Goal: Task Accomplishment & Management: Manage account settings

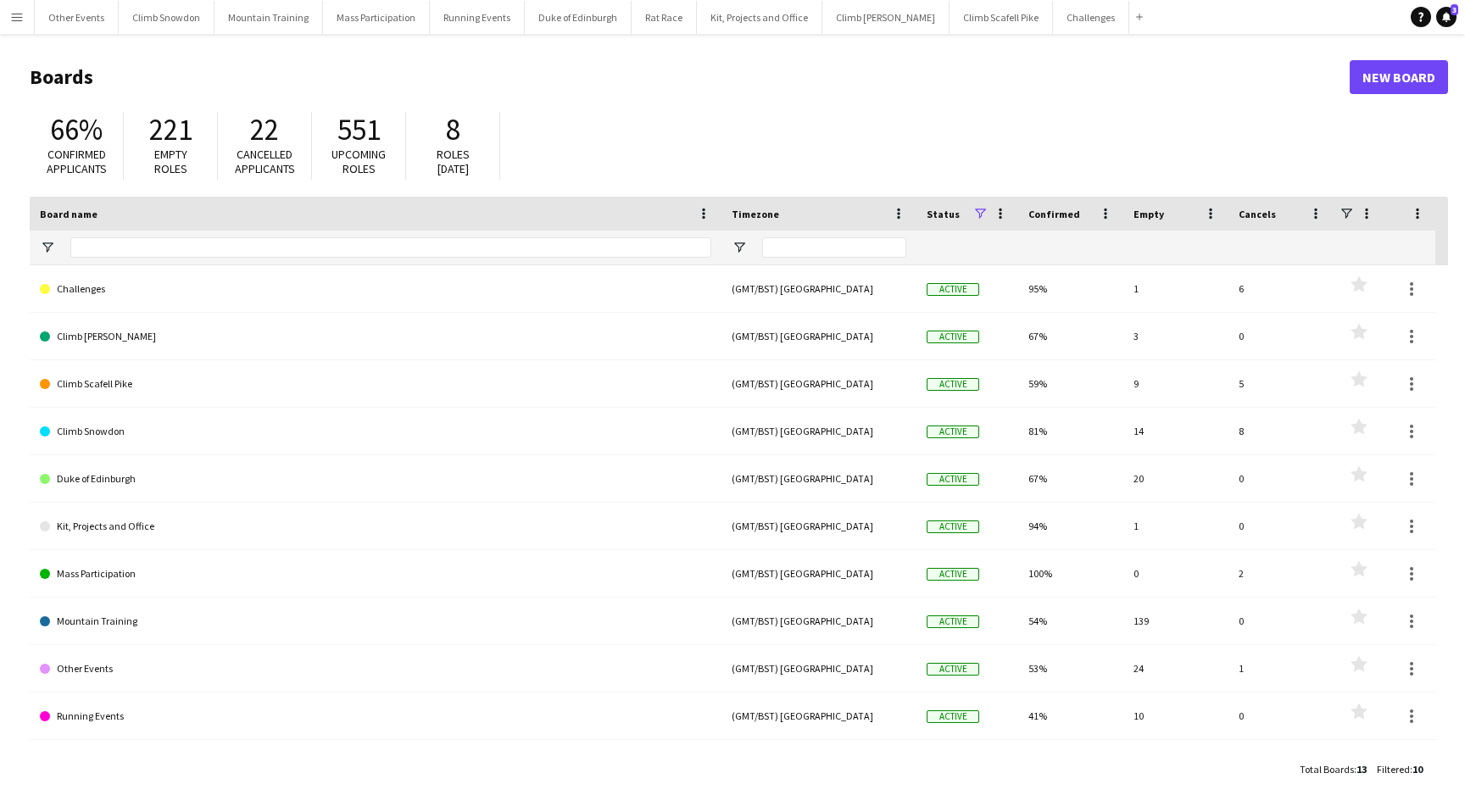
click at [15, 19] on app-icon "Menu" at bounding box center [17, 17] width 13 height 13
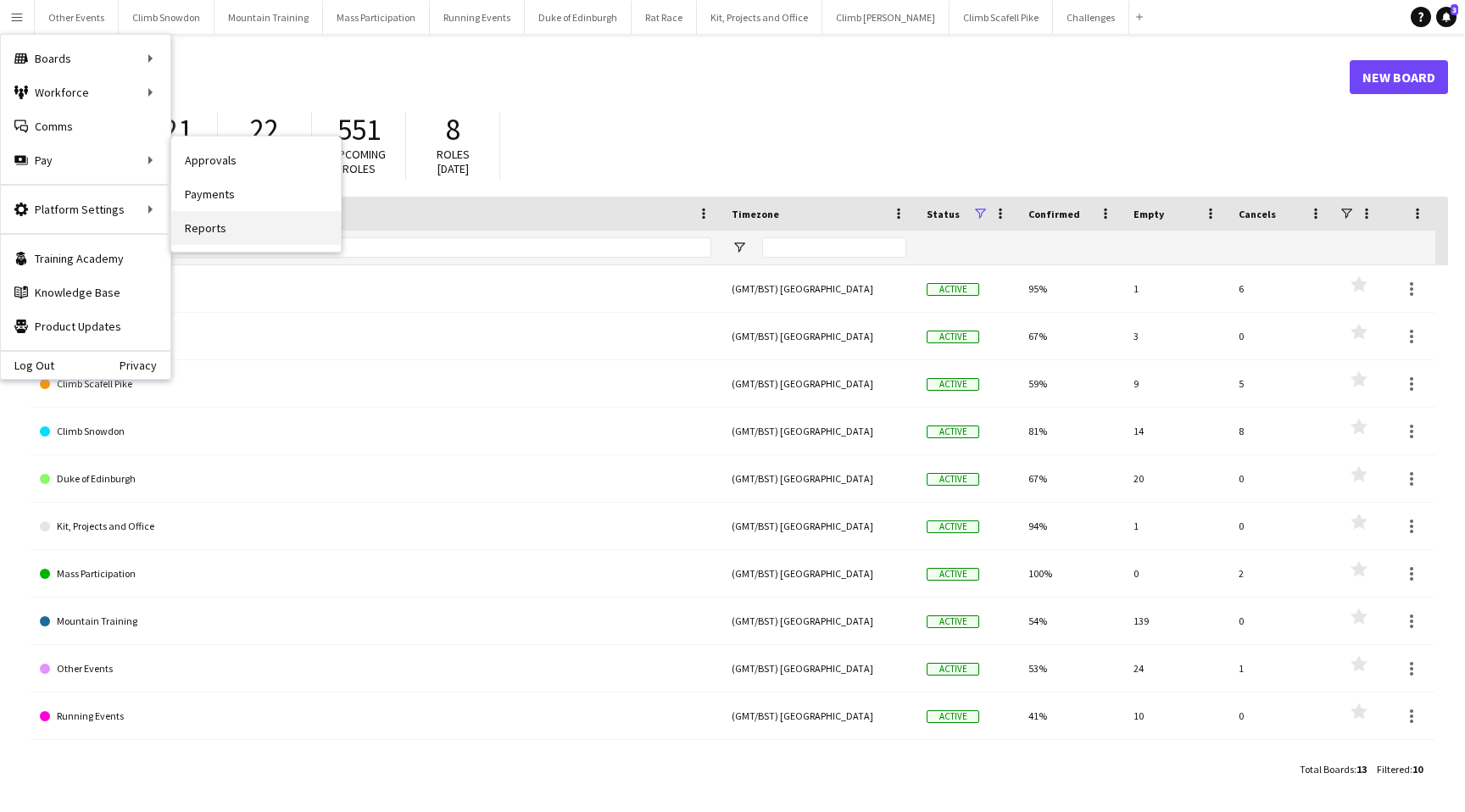
click at [201, 225] on link "Reports" at bounding box center [256, 228] width 170 height 34
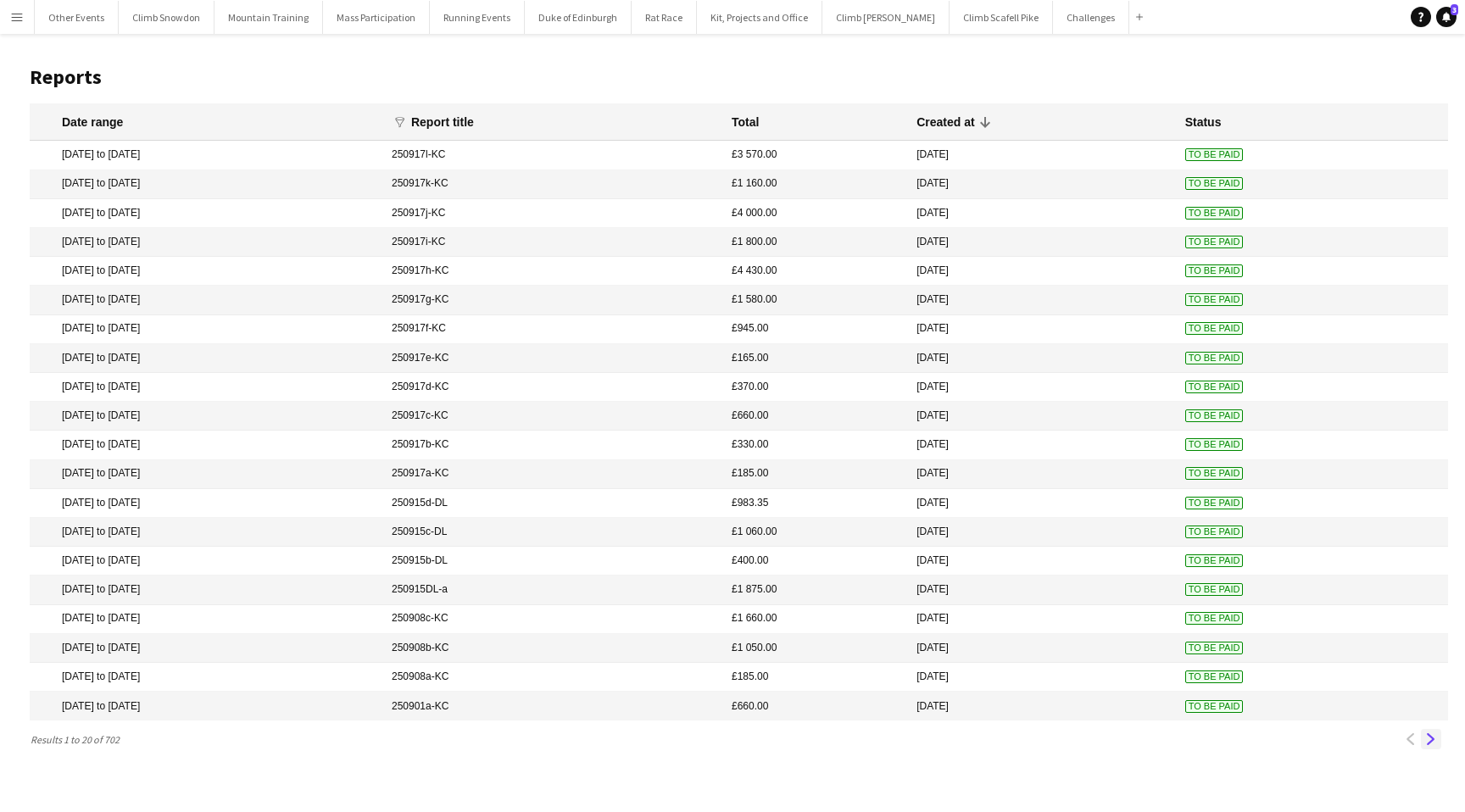
click at [1430, 736] on app-icon "Next" at bounding box center [1431, 739] width 11 height 11
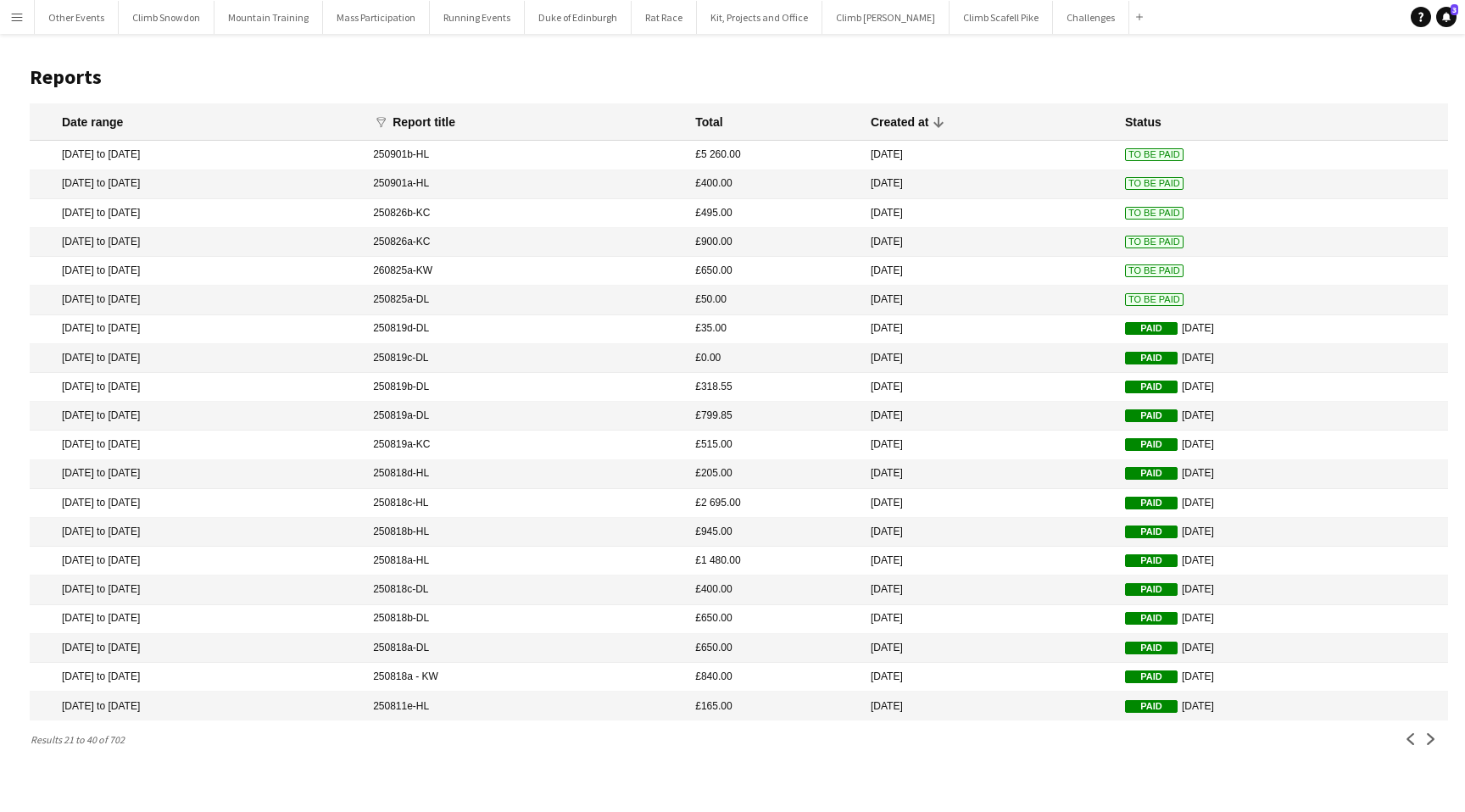
click at [152, 154] on mat-cell "[DATE] to [DATE]" at bounding box center [197, 155] width 335 height 29
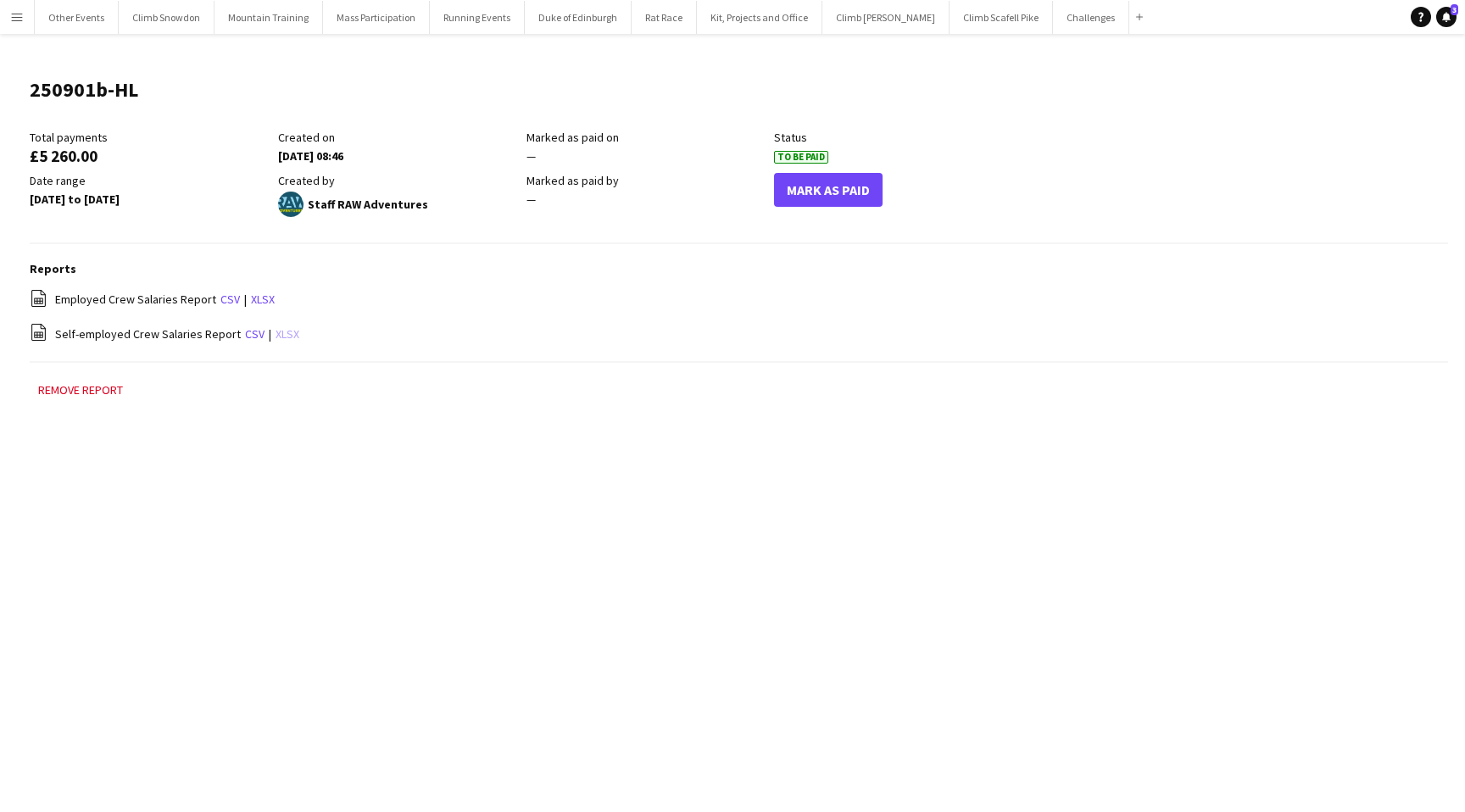
click at [282, 331] on link "xlsx" at bounding box center [287, 334] width 24 height 15
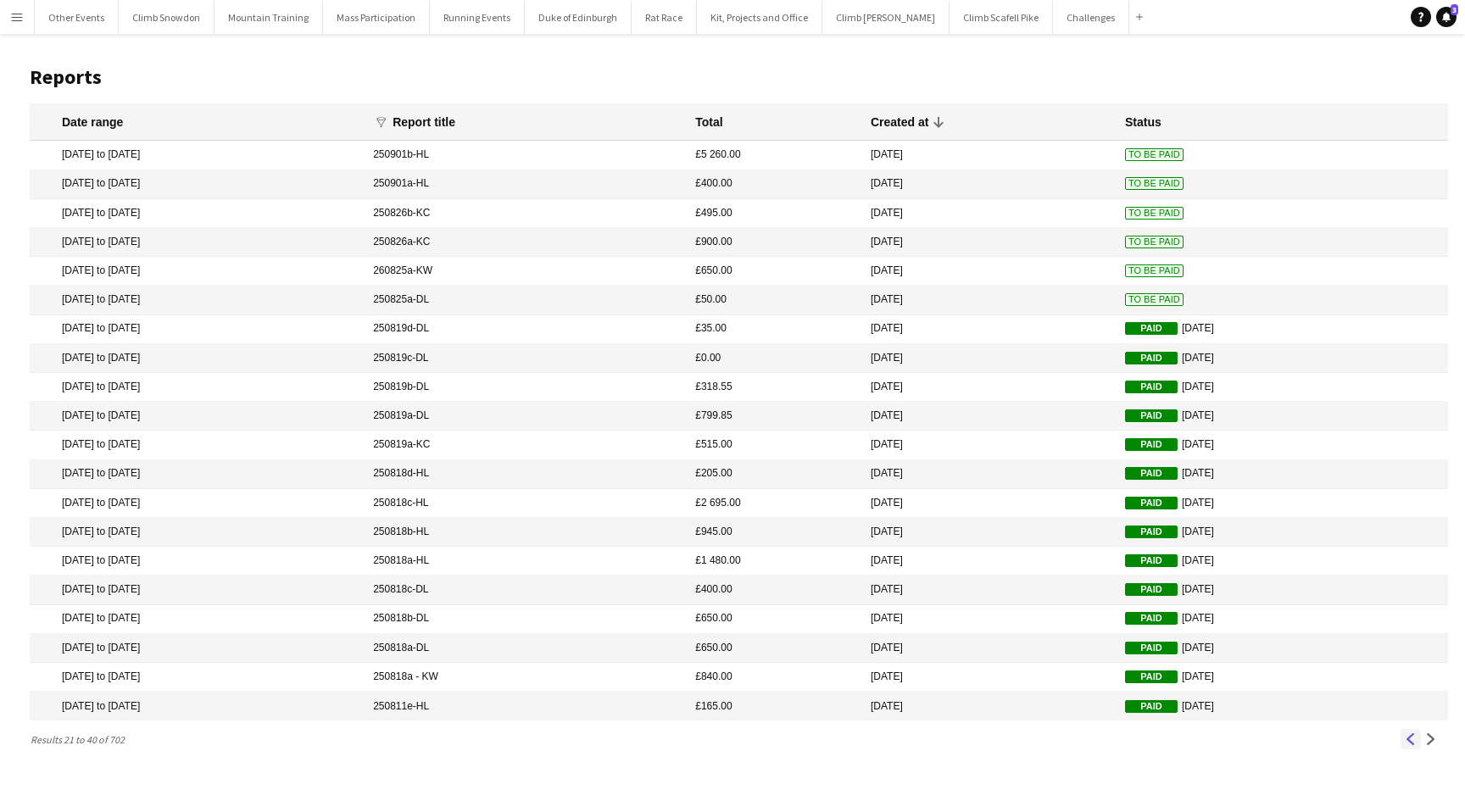
click at [1406, 739] on app-icon "Previous" at bounding box center [1411, 739] width 11 height 11
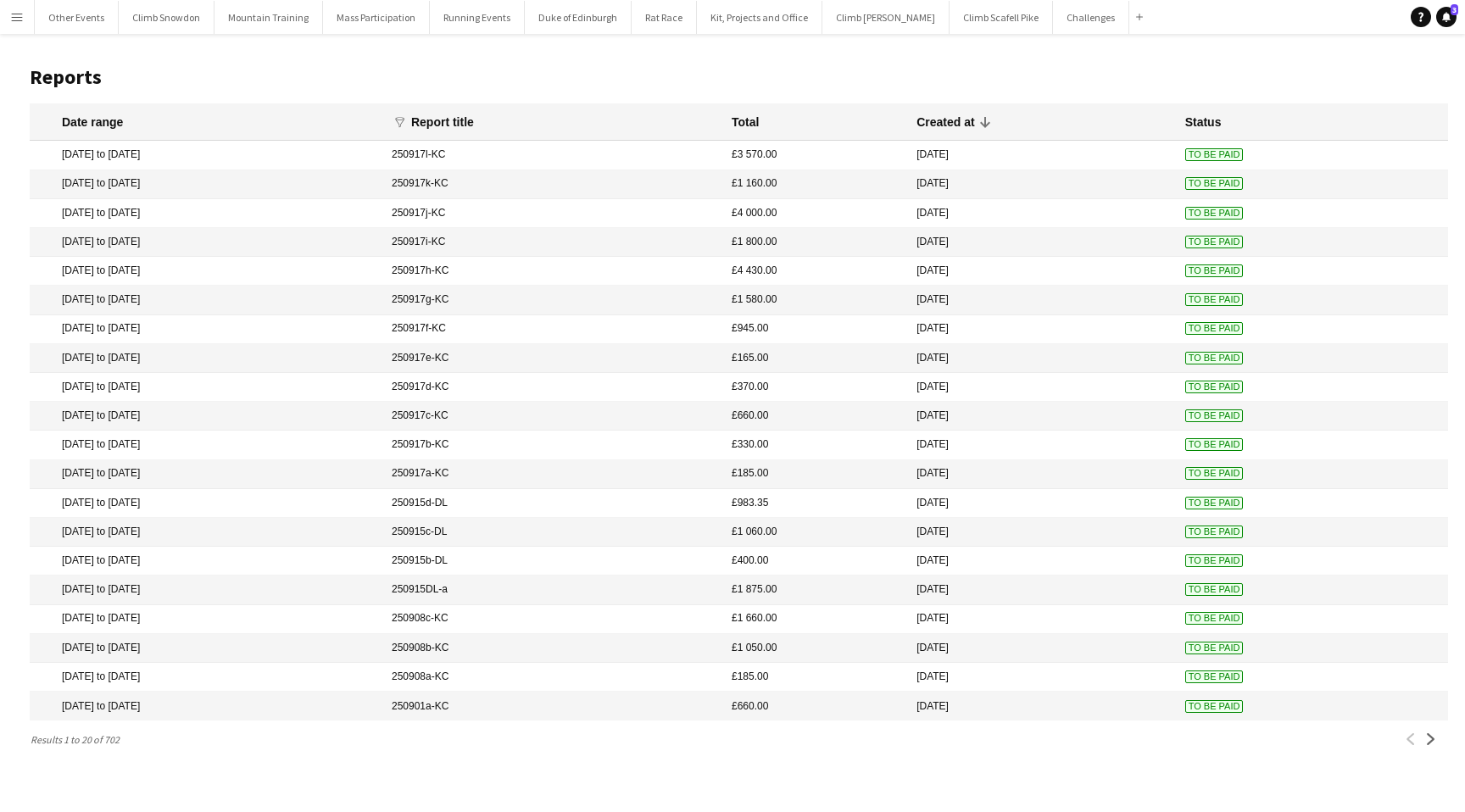
click at [213, 330] on mat-cell "[DATE] to [DATE]" at bounding box center [206, 329] width 353 height 29
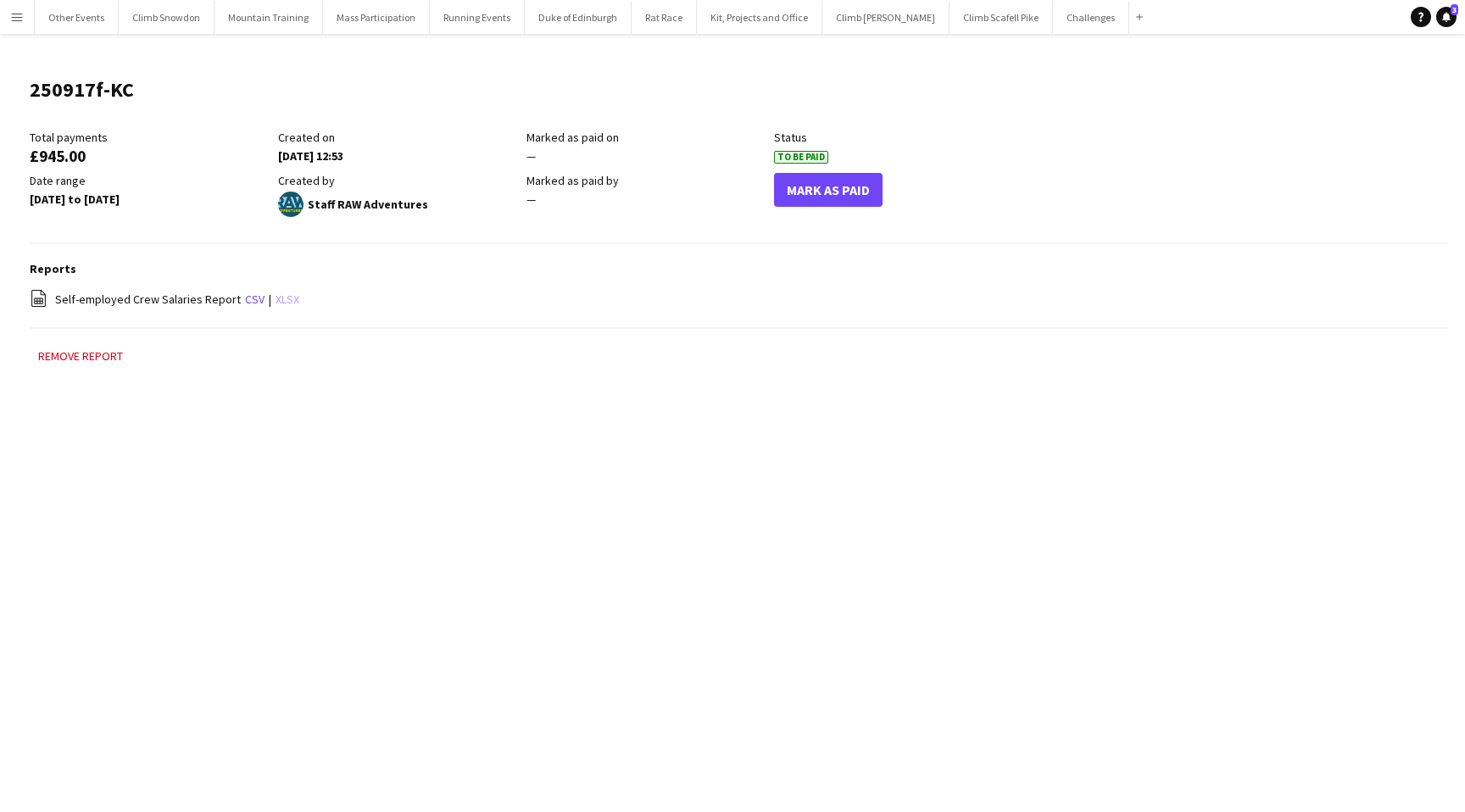
click at [283, 298] on link "xlsx" at bounding box center [287, 300] width 24 height 15
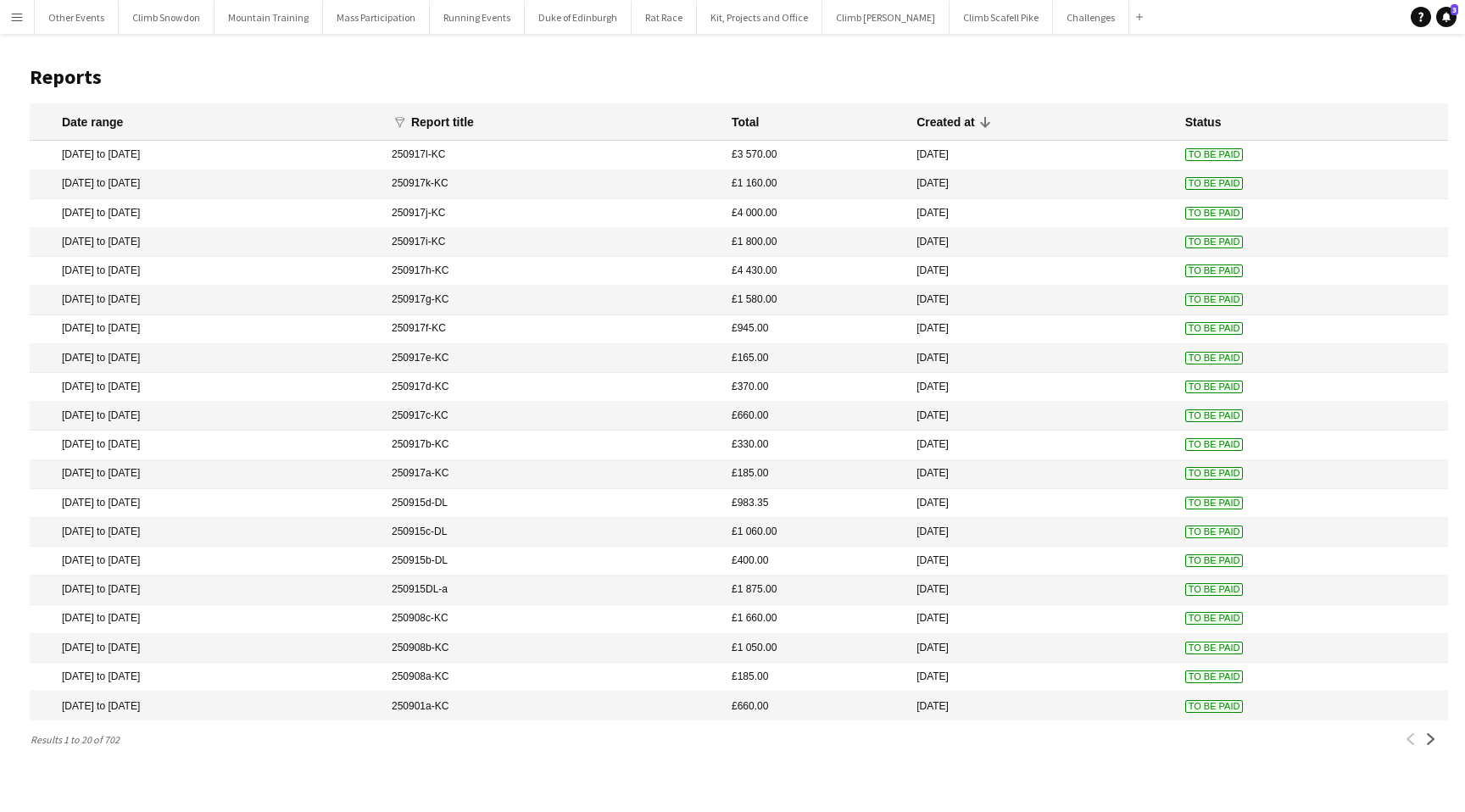
click at [121, 323] on mat-cell "[DATE] to [DATE]" at bounding box center [206, 329] width 353 height 29
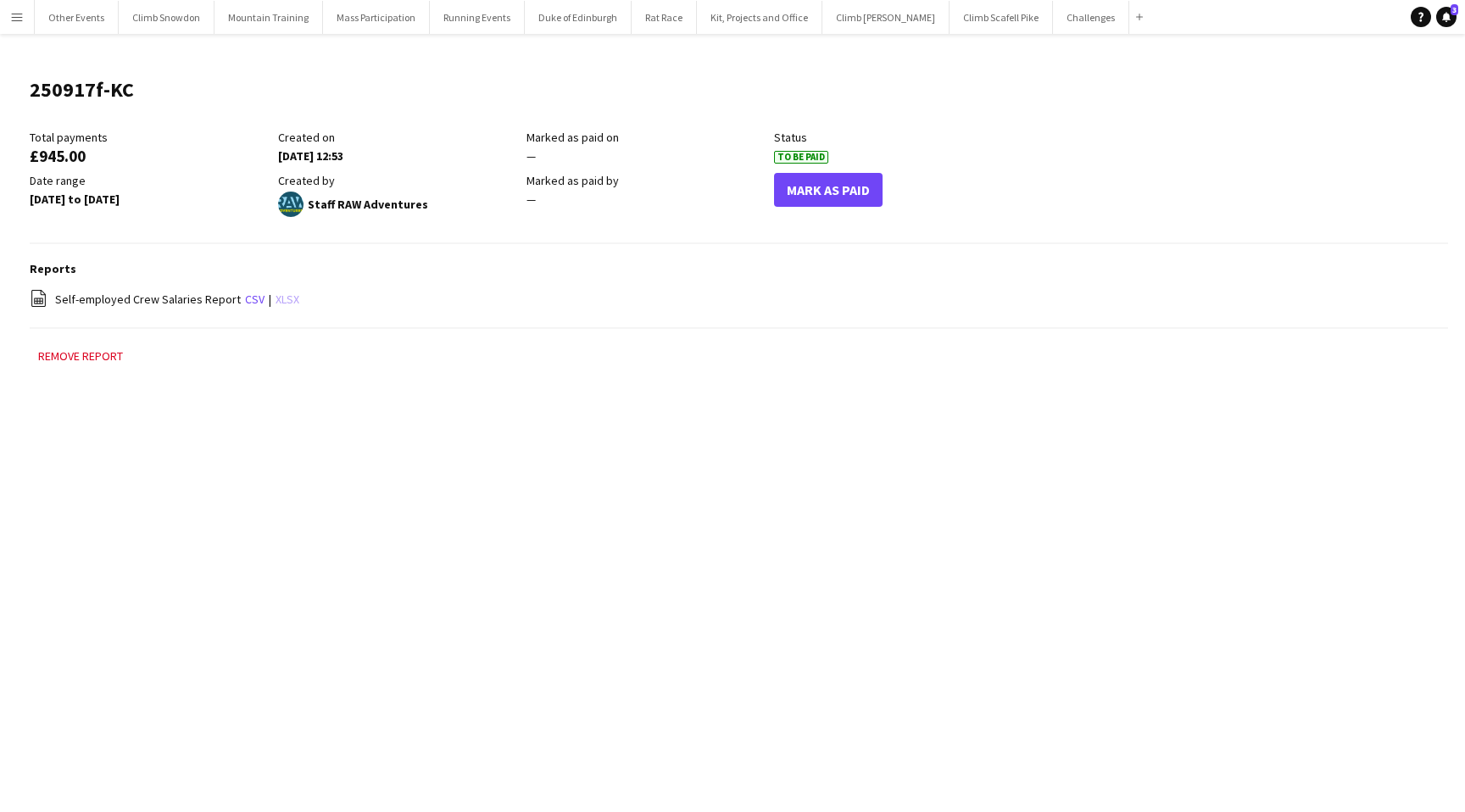
click at [279, 298] on link "xlsx" at bounding box center [287, 300] width 24 height 15
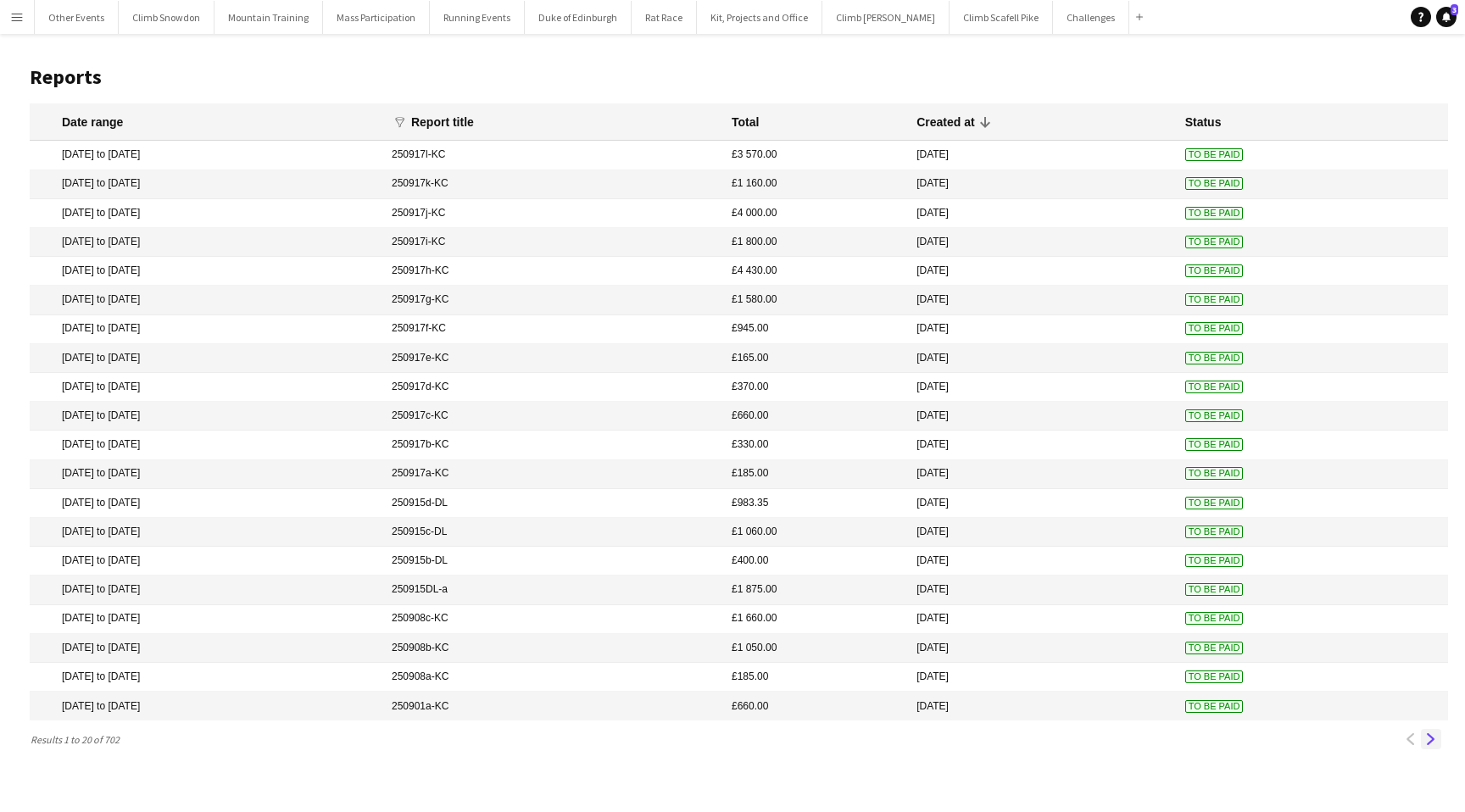
click at [1432, 739] on app-icon "Next" at bounding box center [1431, 739] width 11 height 11
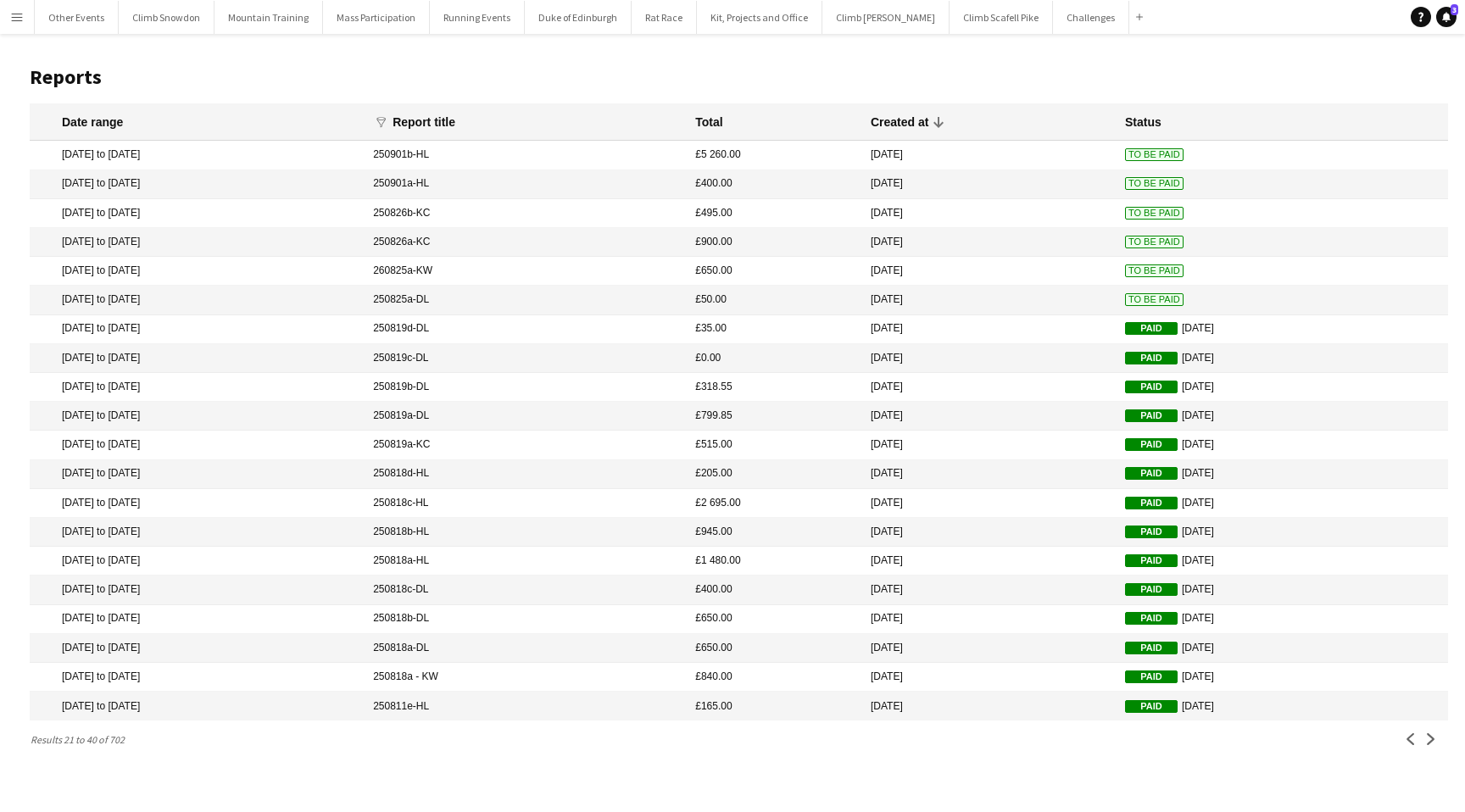
click at [659, 296] on mat-cell "250825a-DL" at bounding box center [526, 300] width 323 height 29
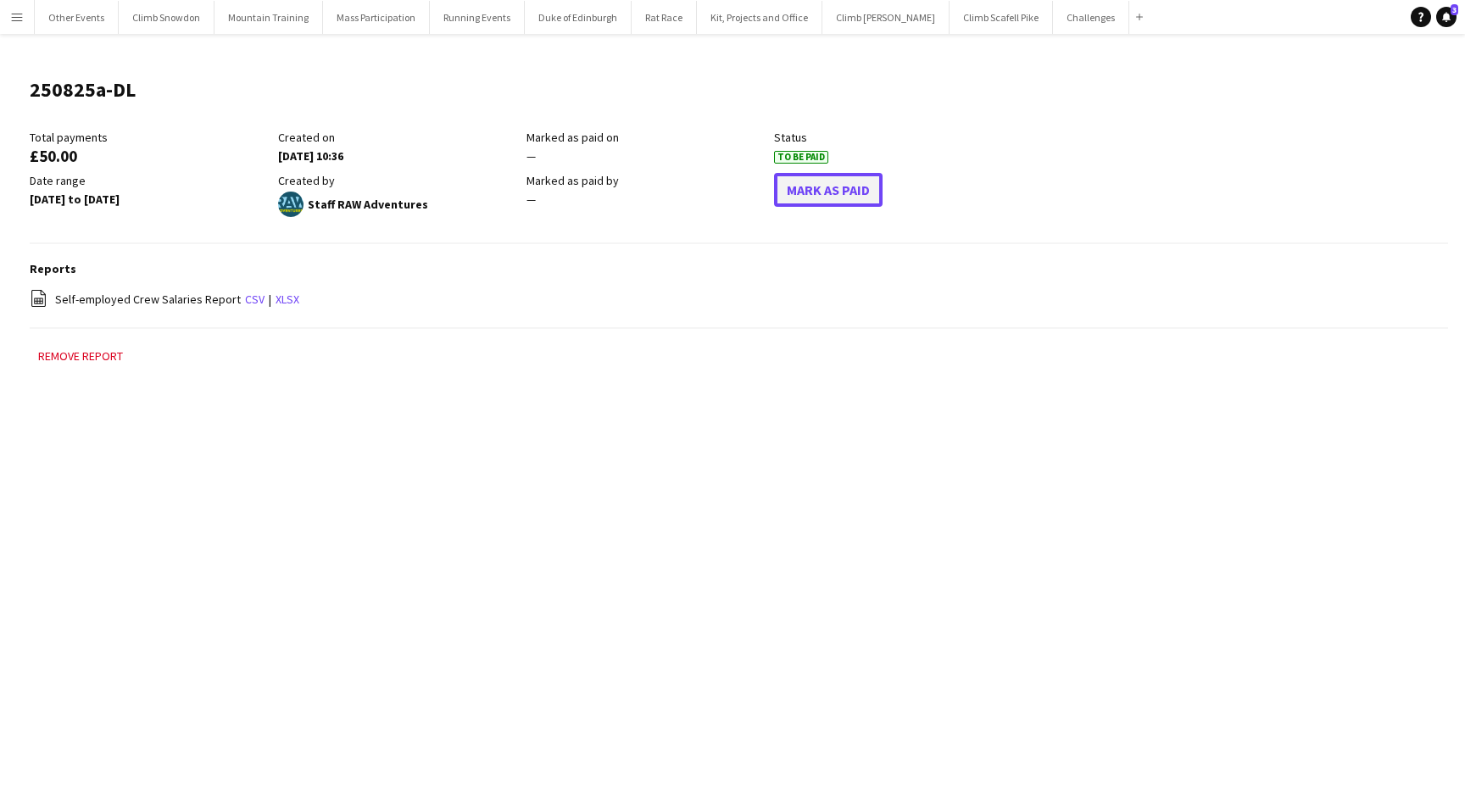
click at [809, 188] on button "Mark As Paid" at bounding box center [828, 190] width 109 height 34
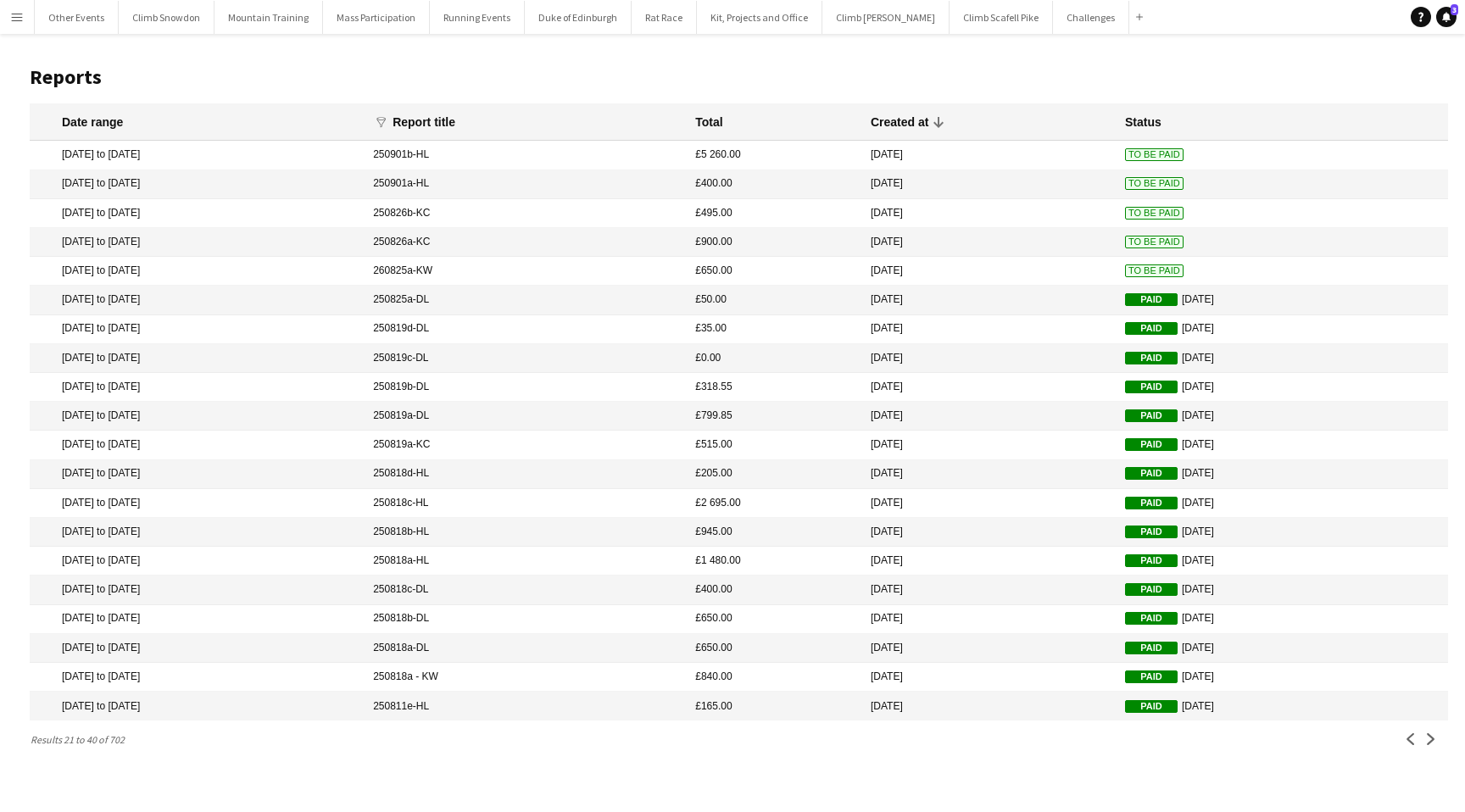
click at [599, 267] on mat-cell "260825a-KW" at bounding box center [526, 271] width 323 height 29
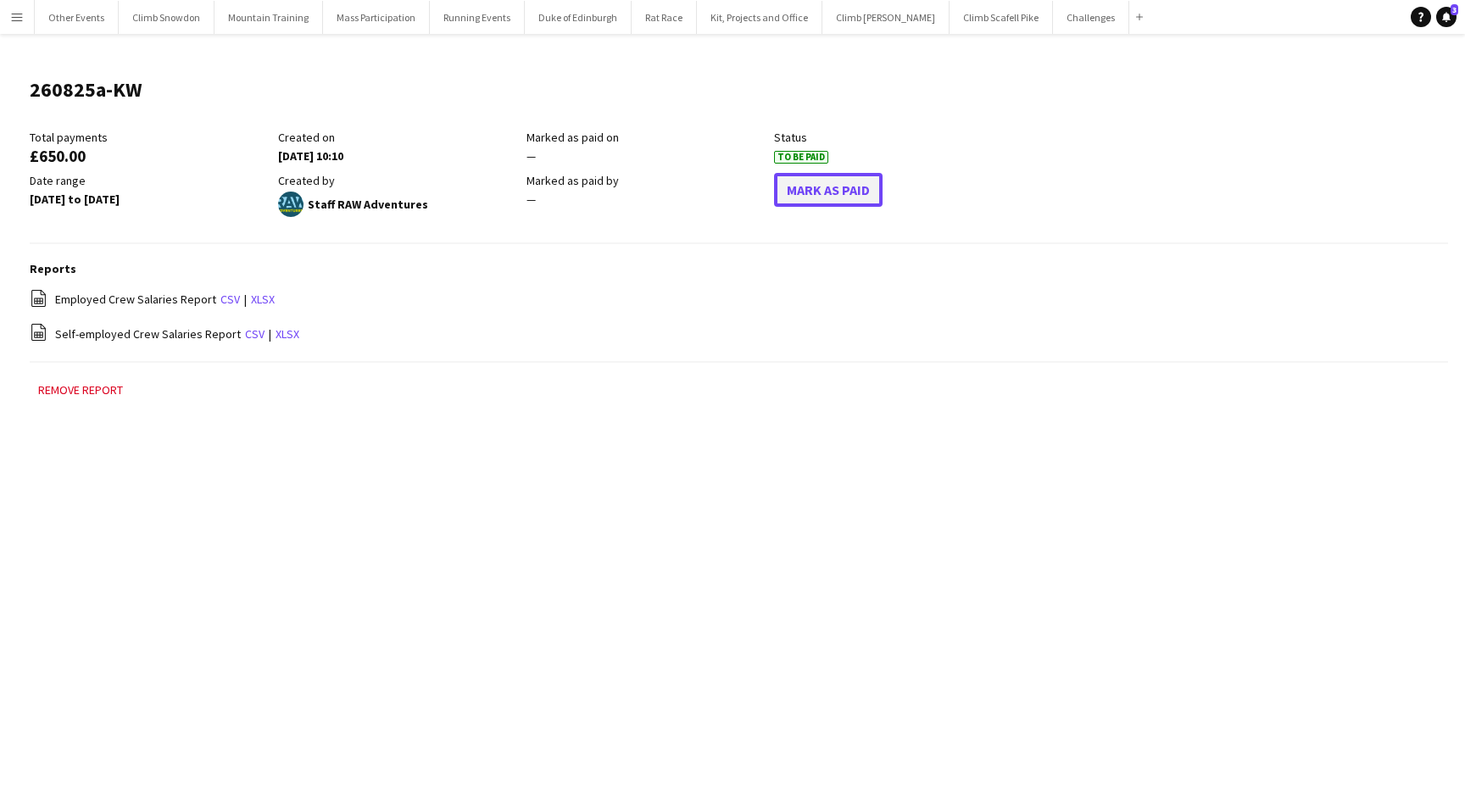
click at [802, 194] on button "Mark As Paid" at bounding box center [828, 190] width 109 height 34
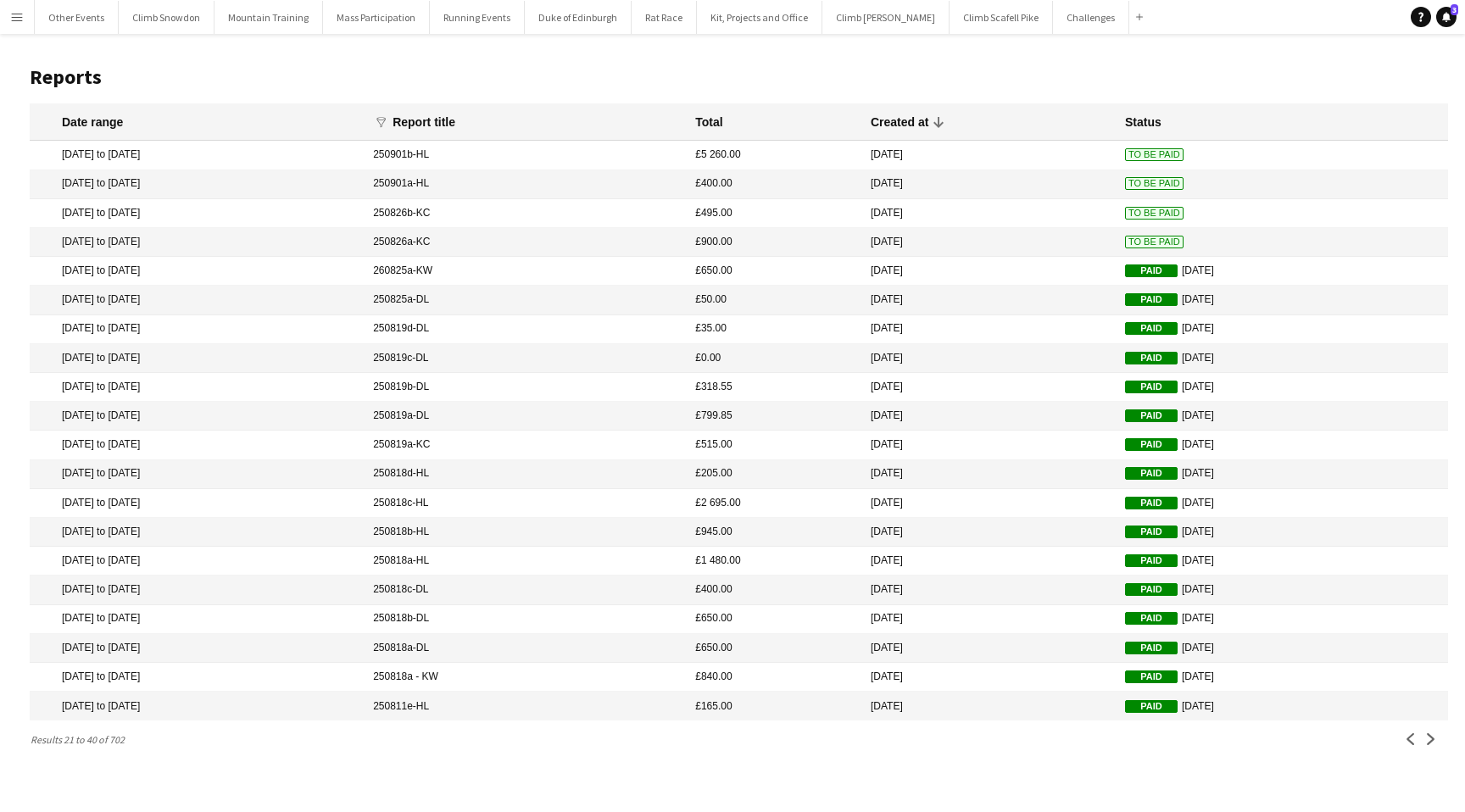
click at [661, 235] on mat-cell "250826a-KC" at bounding box center [526, 242] width 323 height 29
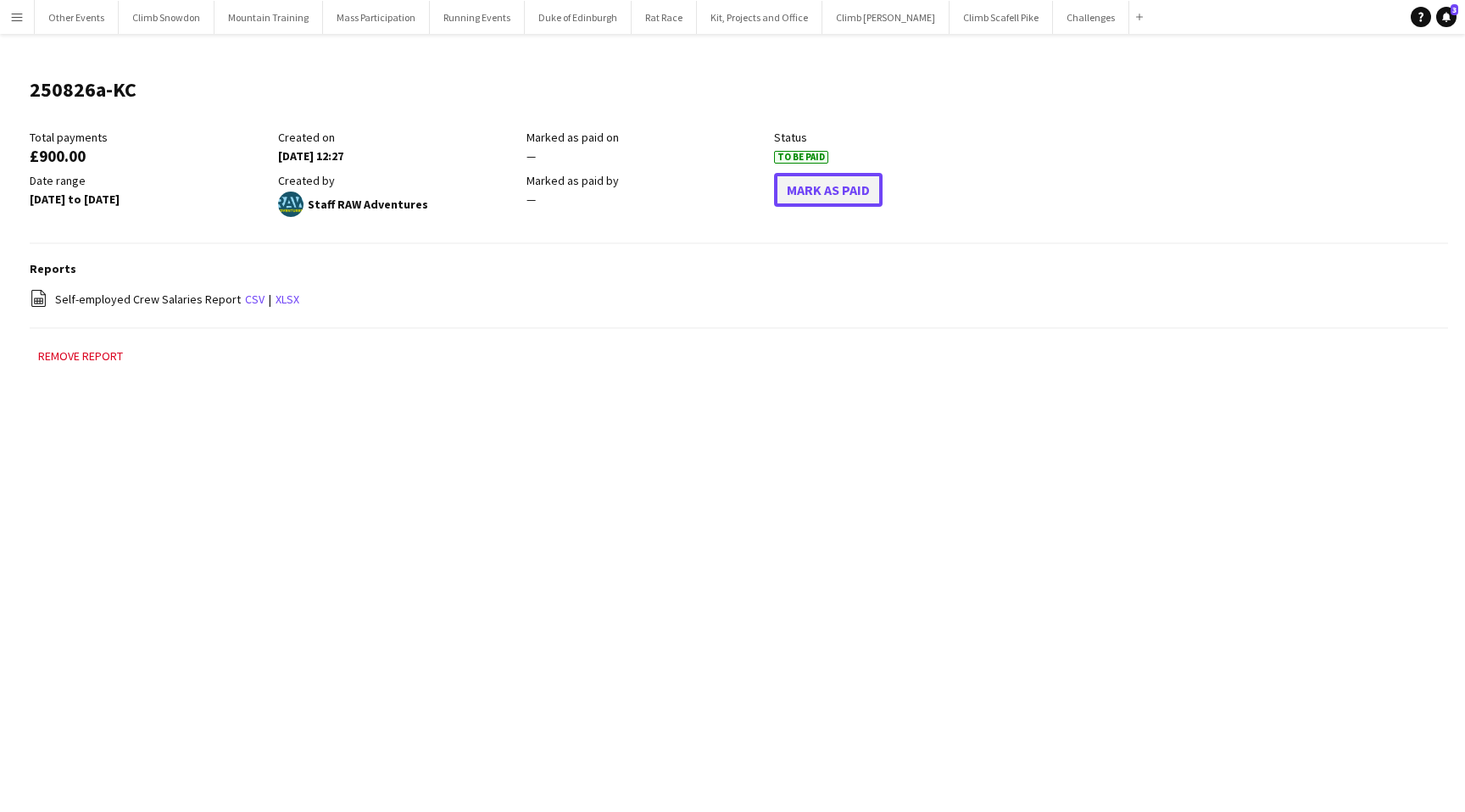
click at [845, 186] on button "Mark As Paid" at bounding box center [828, 190] width 109 height 34
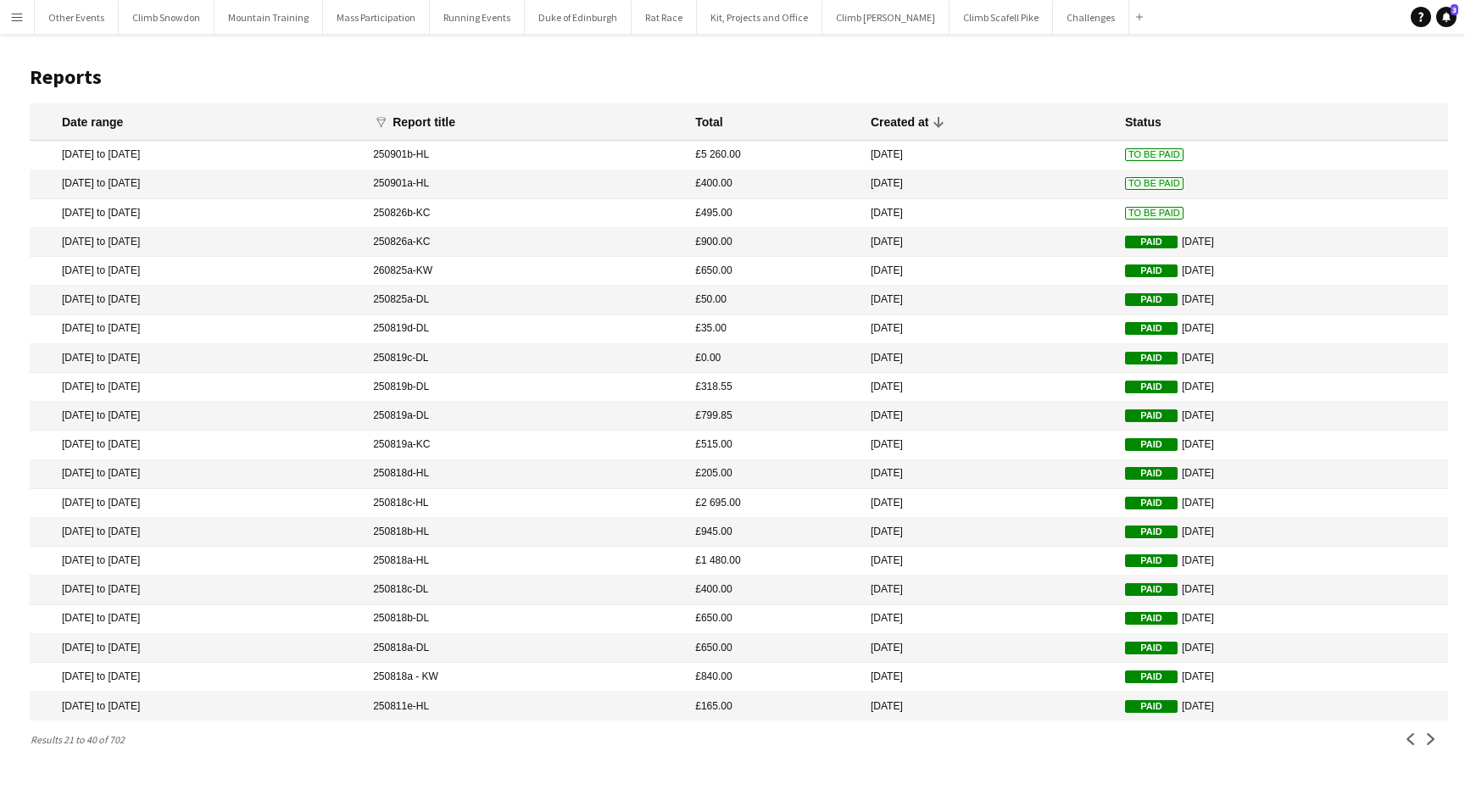
click at [563, 217] on mat-cell "250826b-KC" at bounding box center [526, 214] width 323 height 29
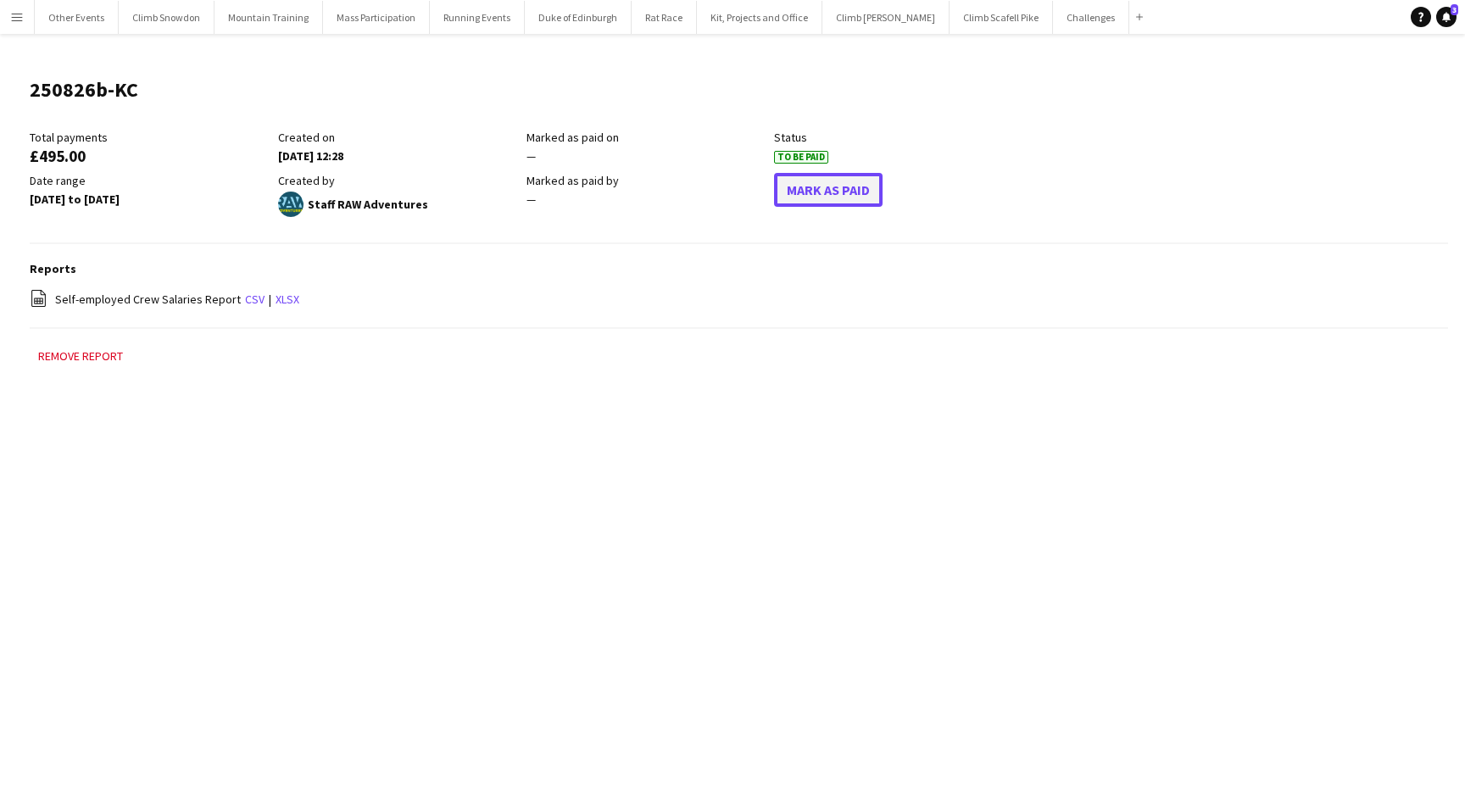
click at [783, 185] on button "Mark As Paid" at bounding box center [828, 190] width 109 height 34
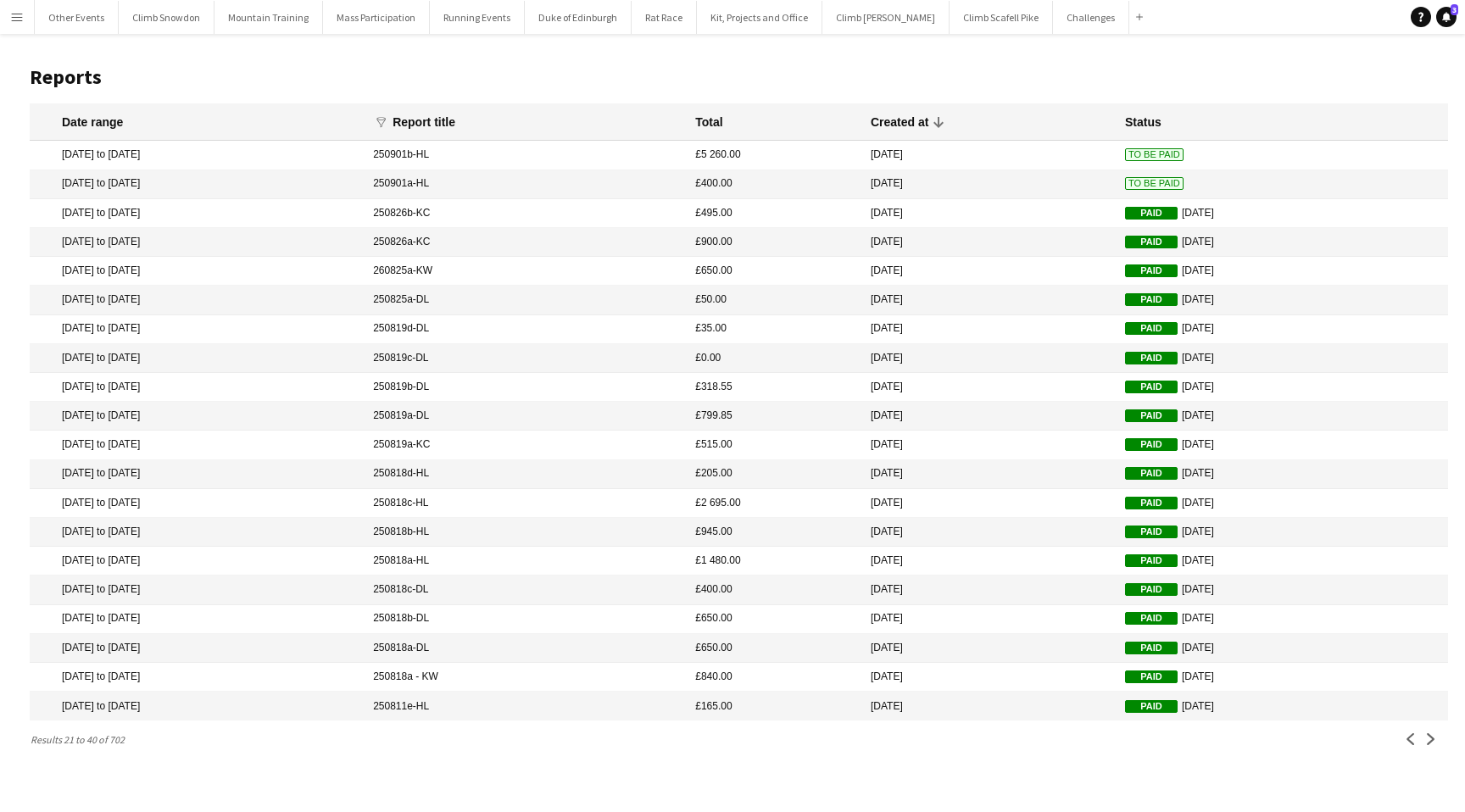
click at [545, 184] on mat-cell "250901a-HL" at bounding box center [526, 185] width 323 height 29
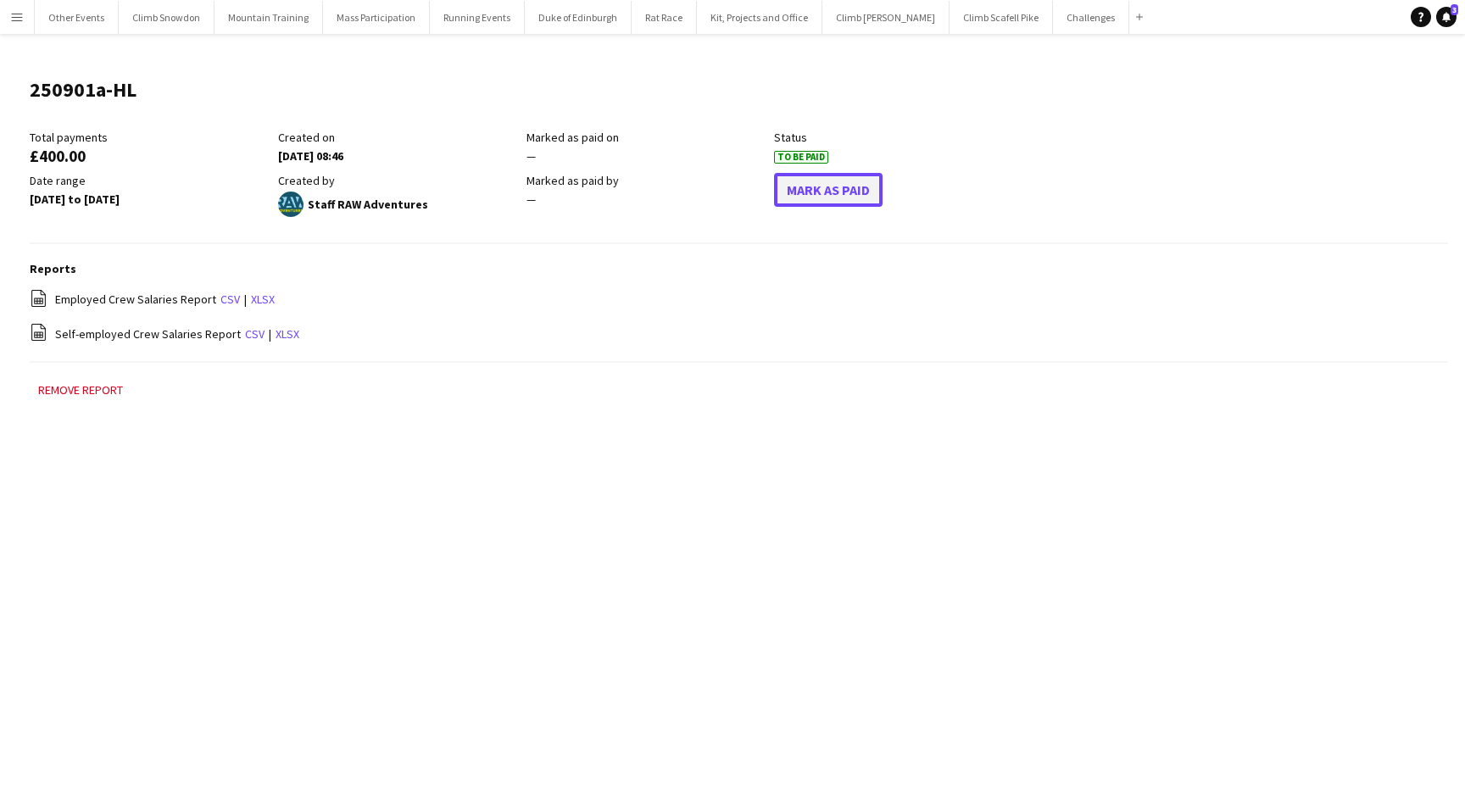
click at [804, 189] on button "Mark As Paid" at bounding box center [828, 190] width 109 height 34
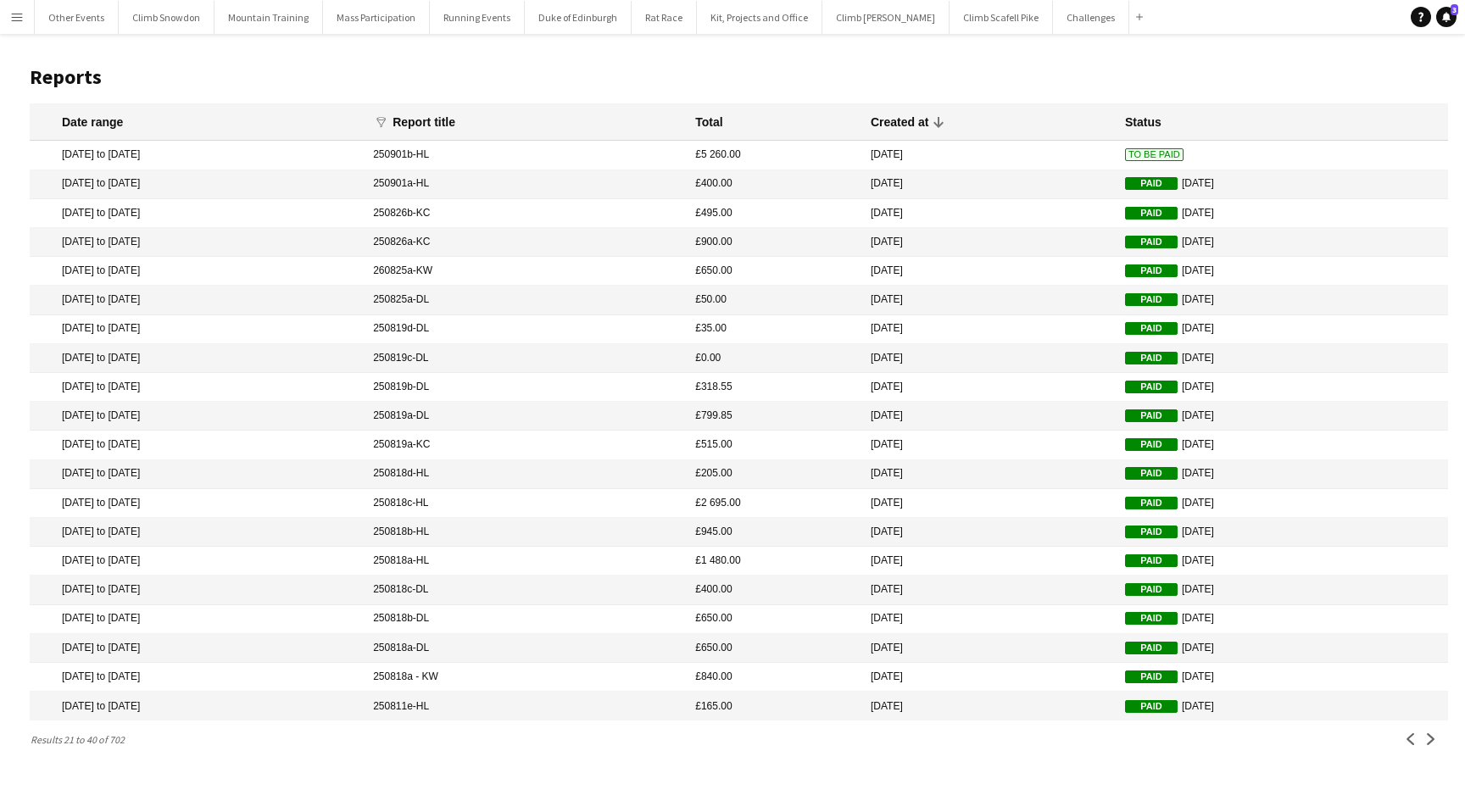
click at [611, 155] on mat-cell "250901b-HL" at bounding box center [526, 155] width 323 height 29
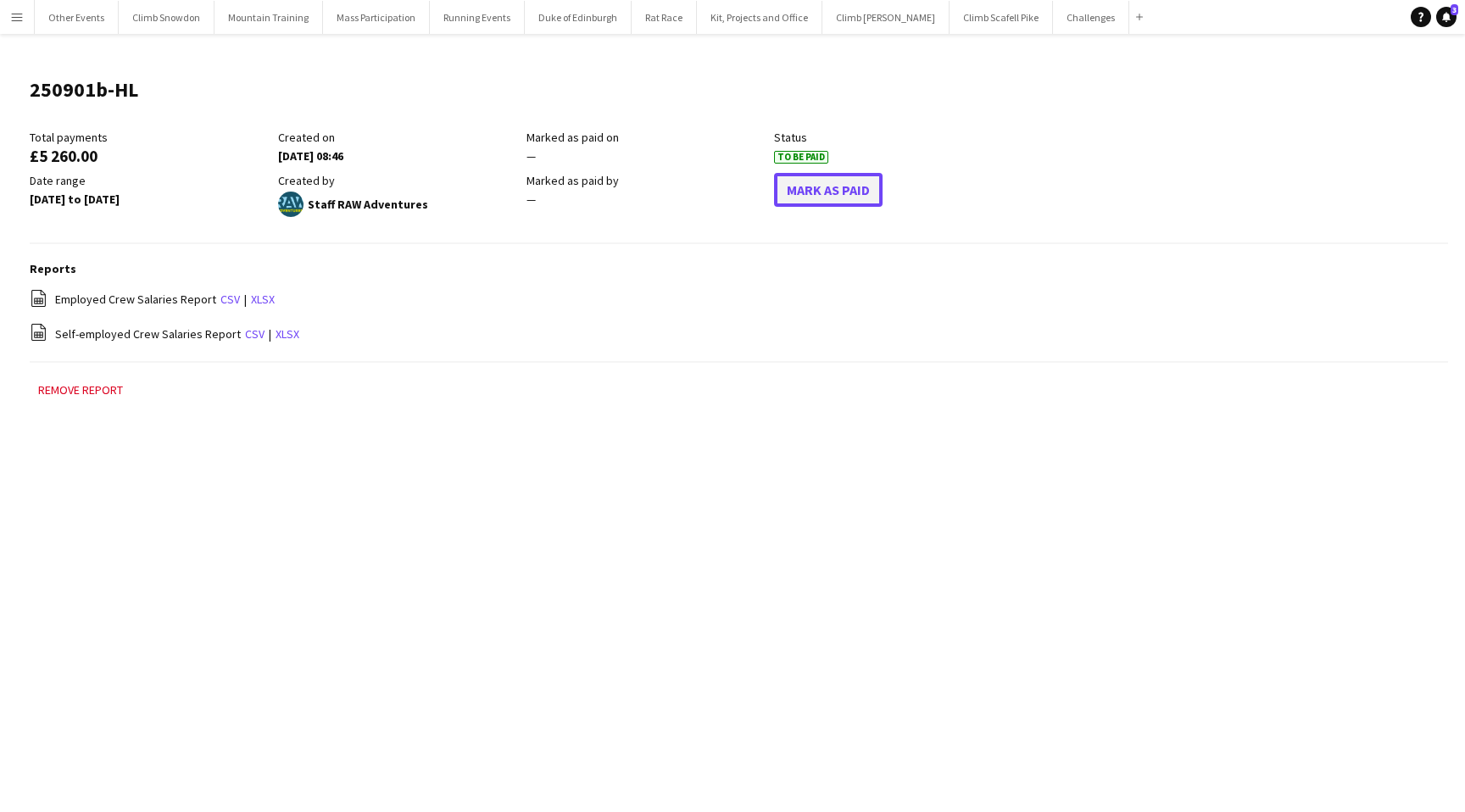
click at [854, 192] on button "Mark As Paid" at bounding box center [828, 190] width 109 height 34
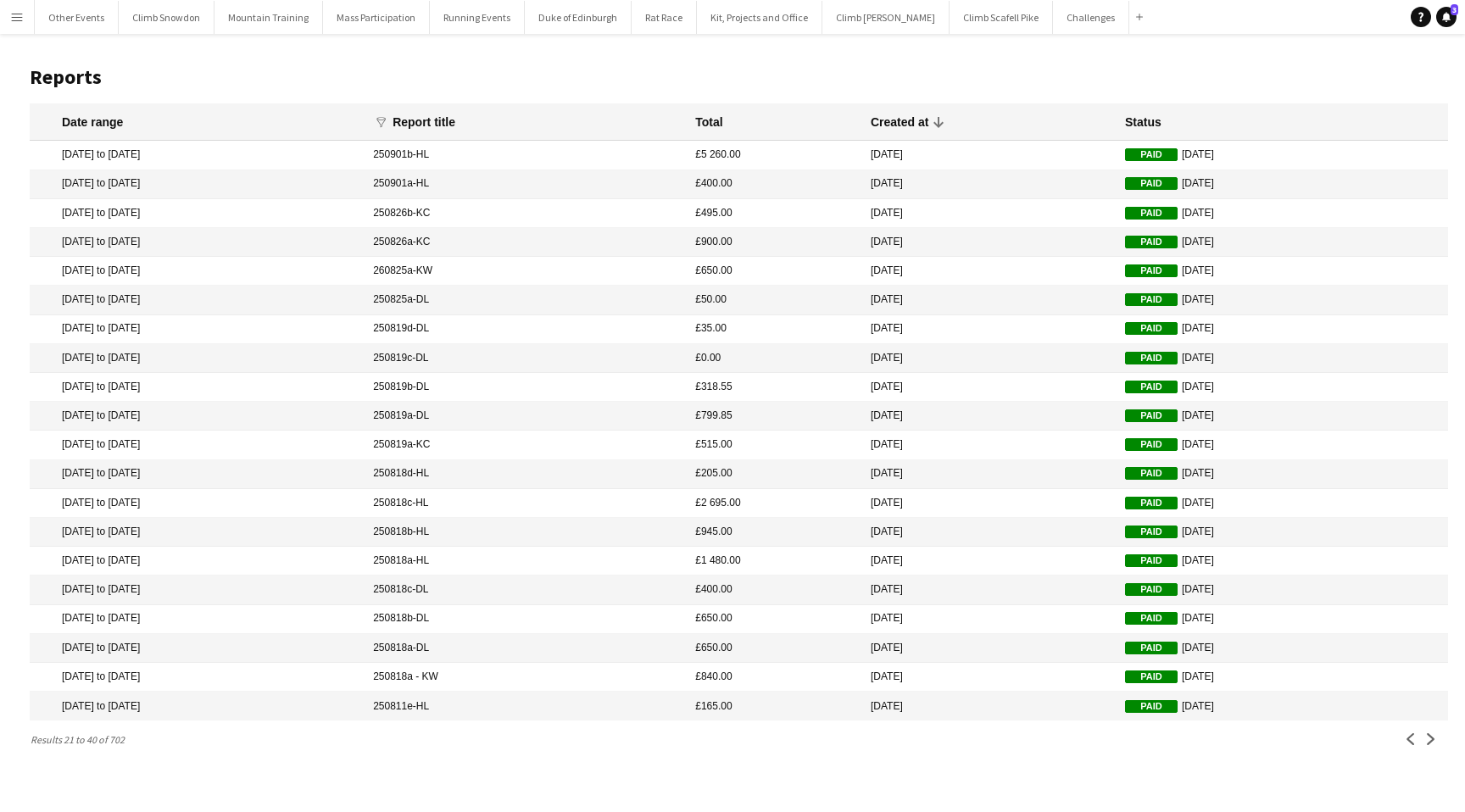
click at [146, 185] on mat-cell "[DATE] to [DATE]" at bounding box center [197, 185] width 335 height 29
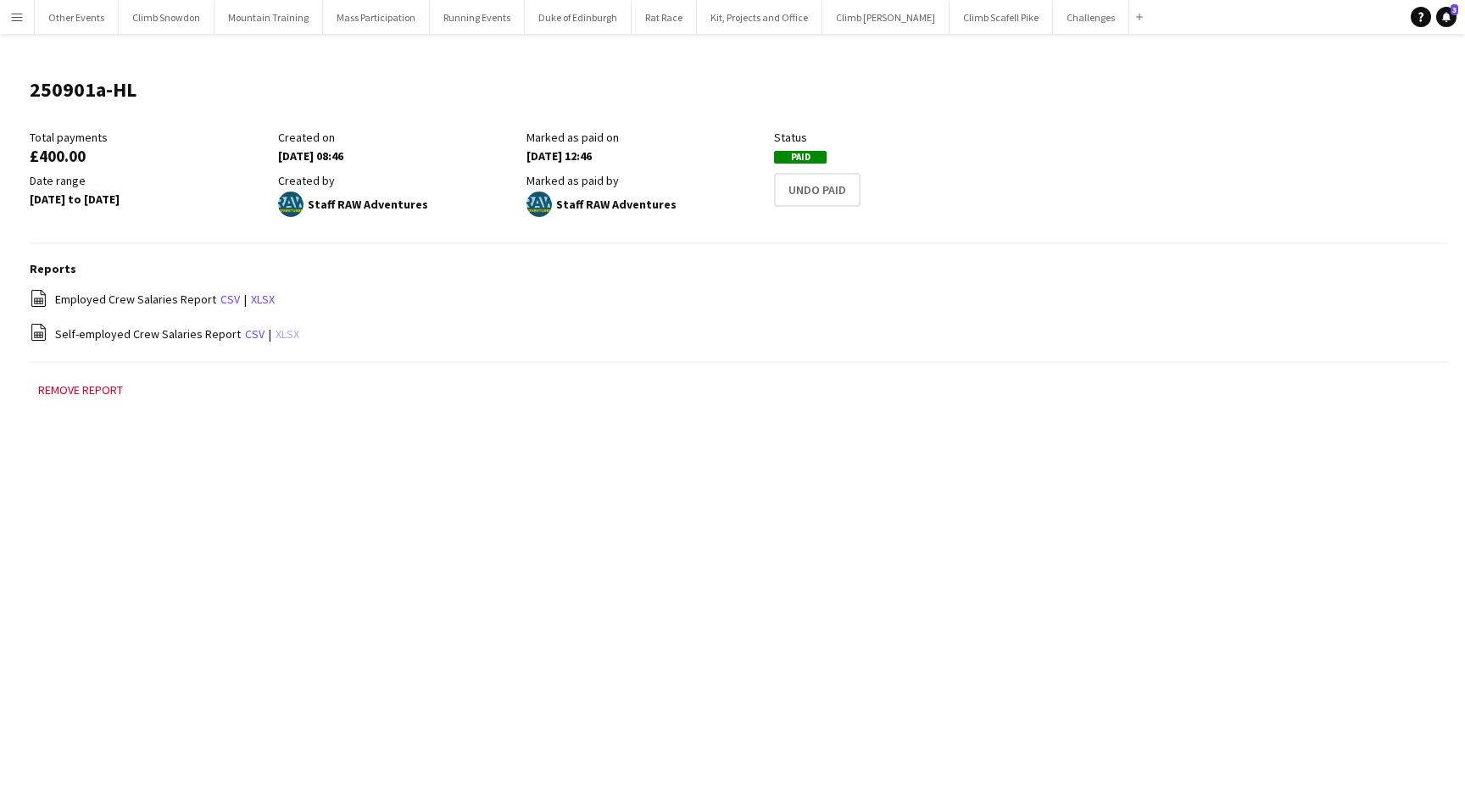
click at [285, 335] on link "xlsx" at bounding box center [287, 334] width 24 height 15
click at [260, 297] on link "xlsx" at bounding box center [262, 300] width 24 height 15
